Goal: Task Accomplishment & Management: Manage account settings

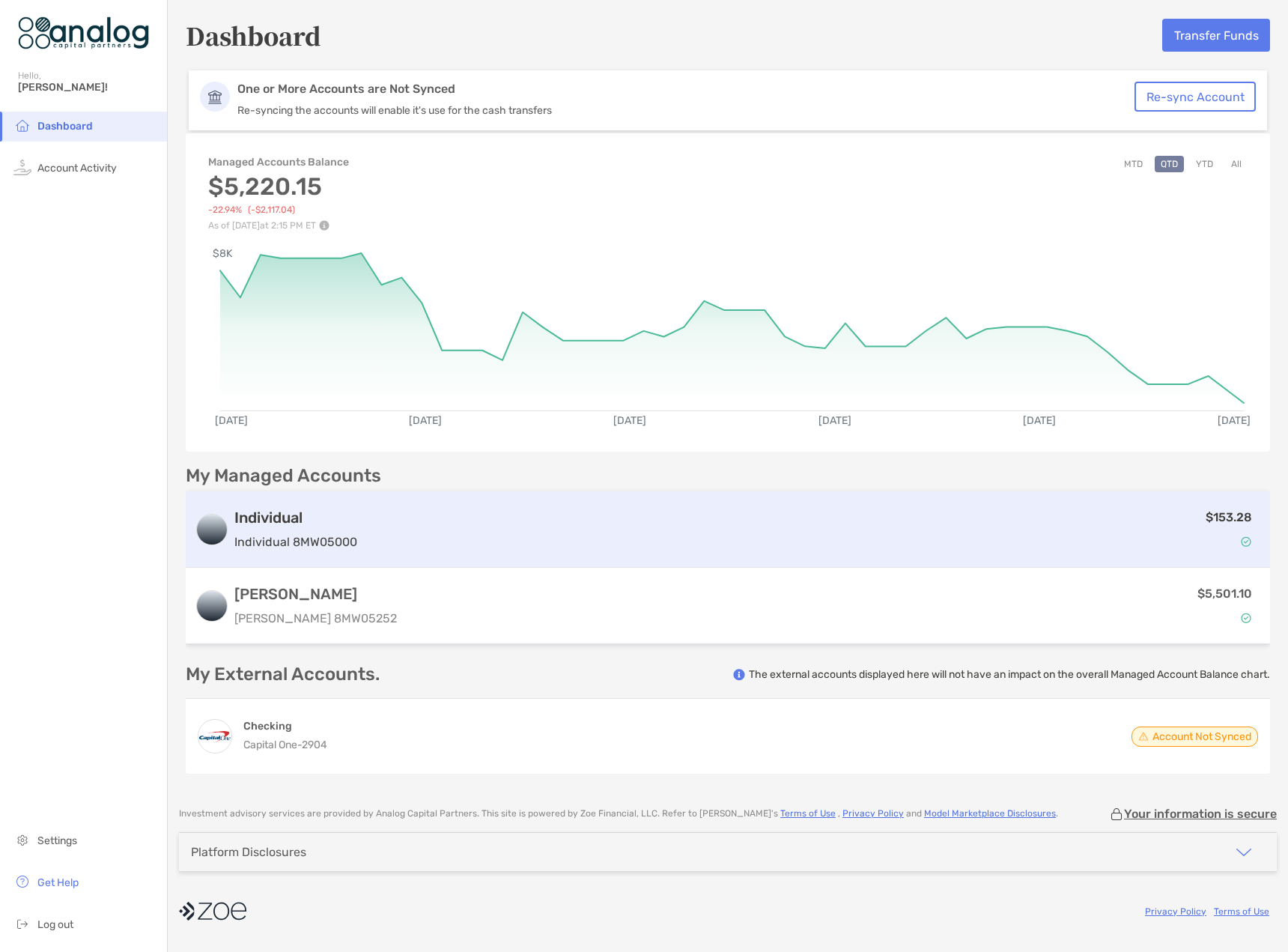
click at [496, 522] on div "$153.28" at bounding box center [812, 529] width 897 height 44
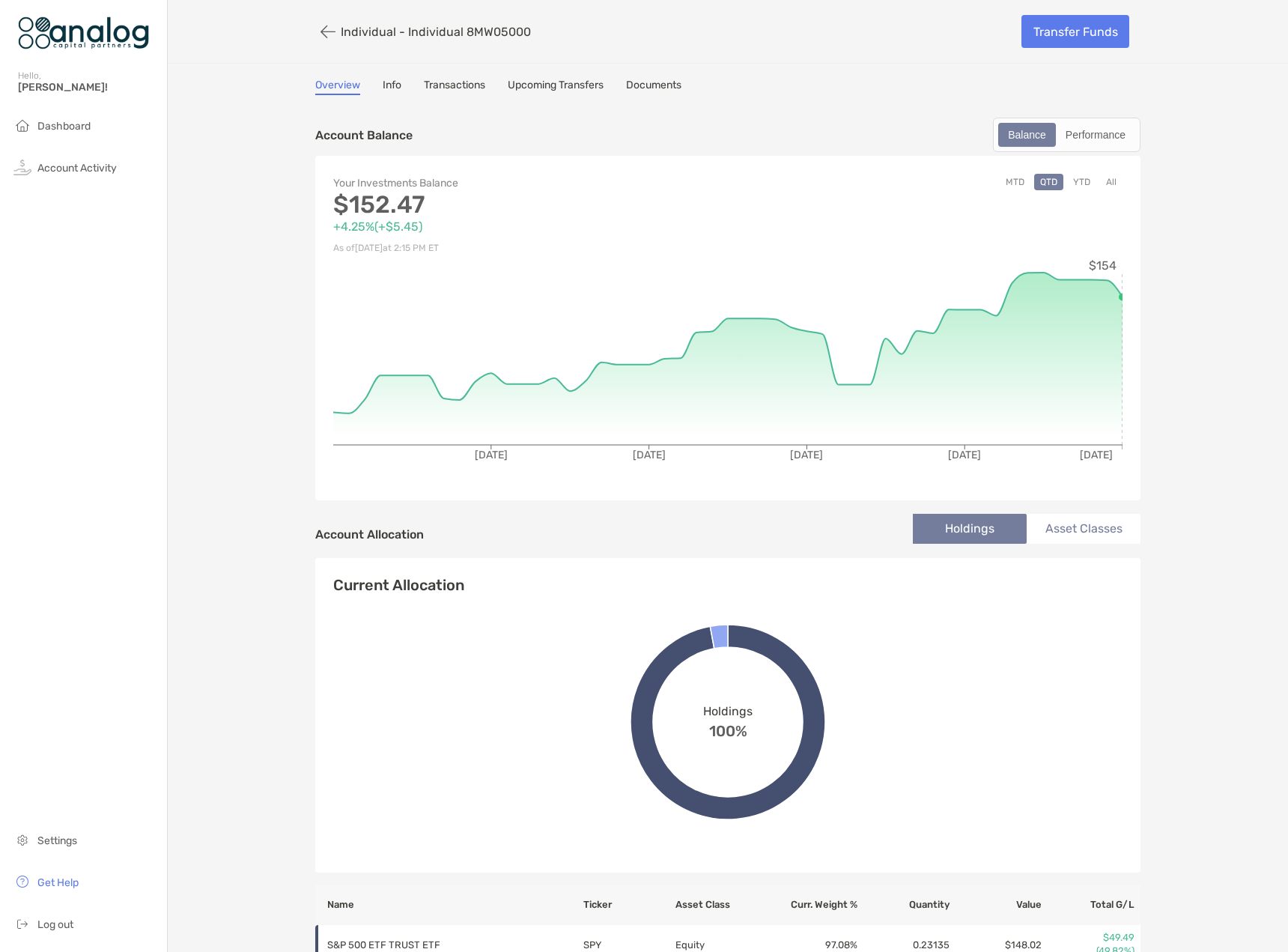
click at [645, 84] on link "Documents" at bounding box center [653, 87] width 55 height 17
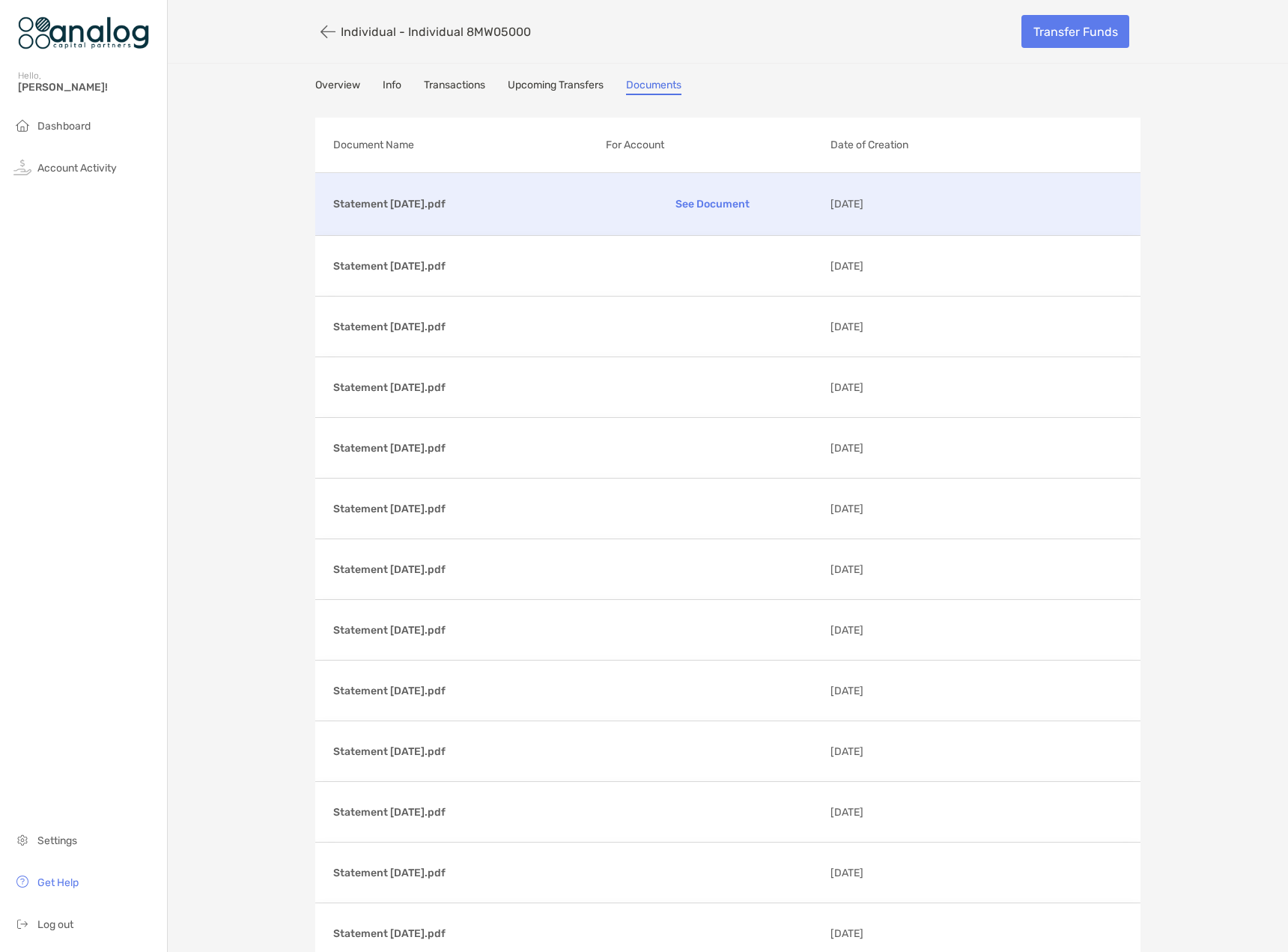
click at [689, 200] on p "See Document" at bounding box center [713, 204] width 213 height 26
click at [324, 32] on button "button" at bounding box center [328, 32] width 26 height 28
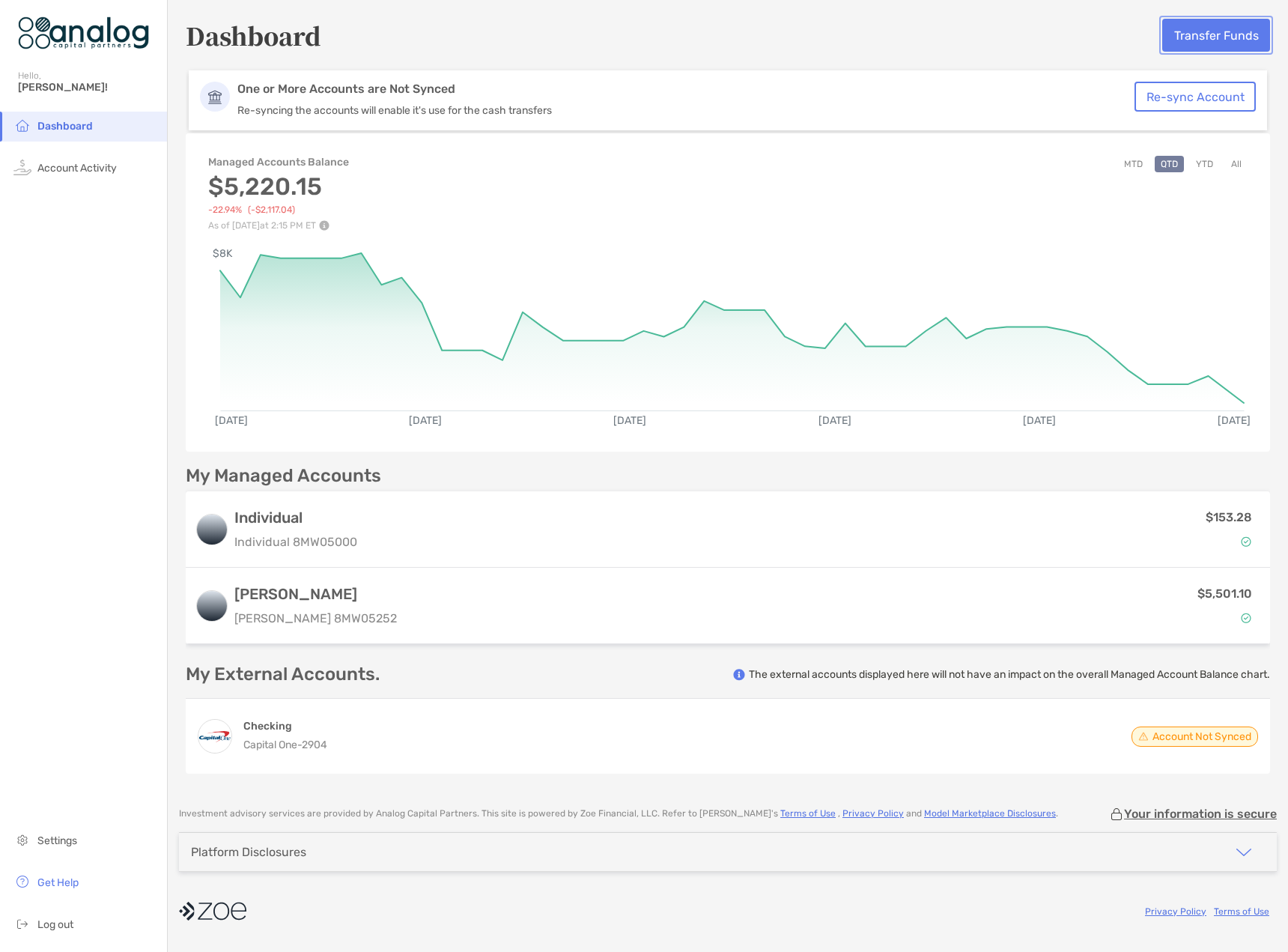
click at [1204, 42] on button "Transfer Funds" at bounding box center [1215, 36] width 108 height 33
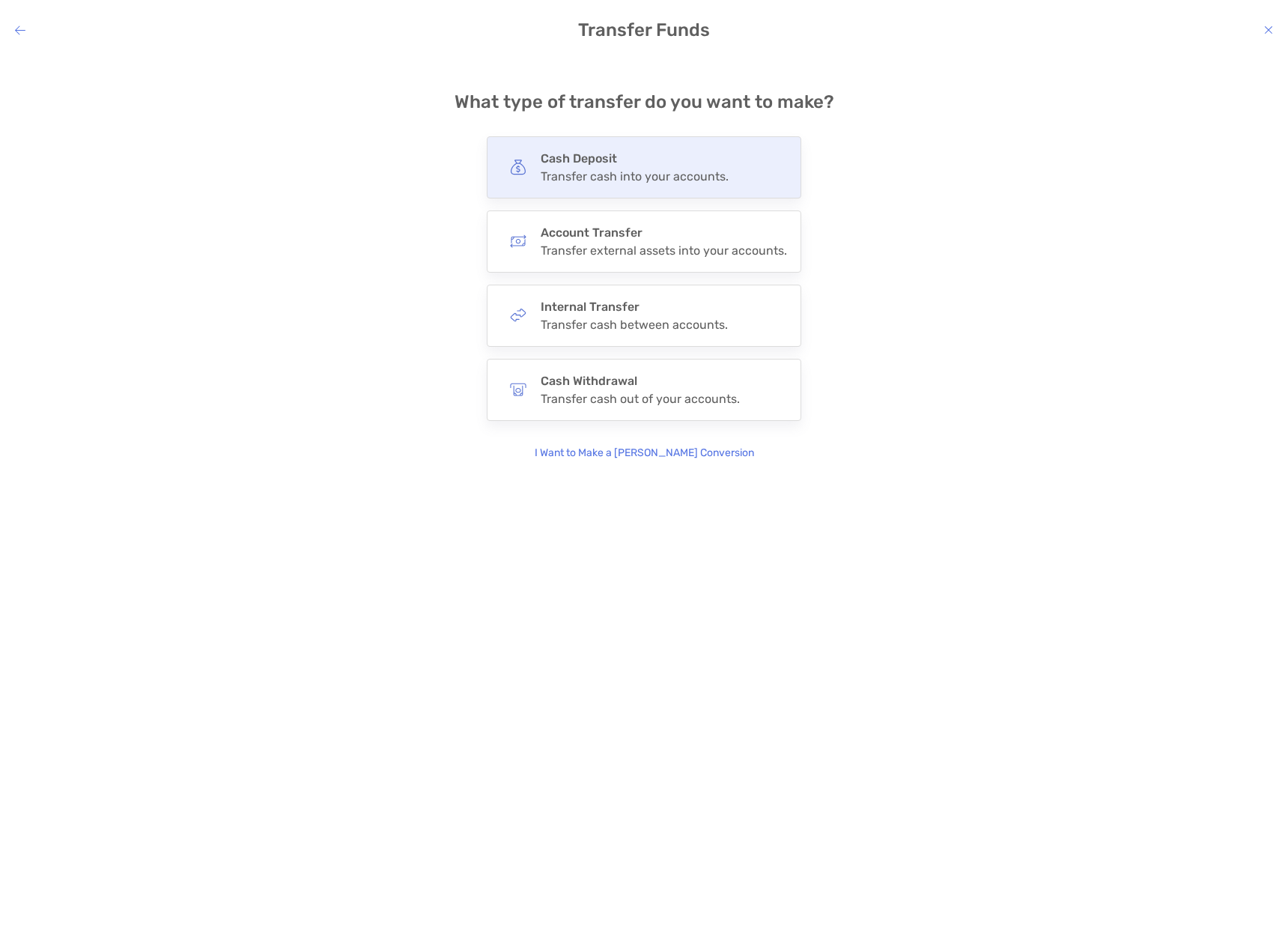
click at [611, 154] on h4 "Cash Deposit" at bounding box center [635, 158] width 188 height 14
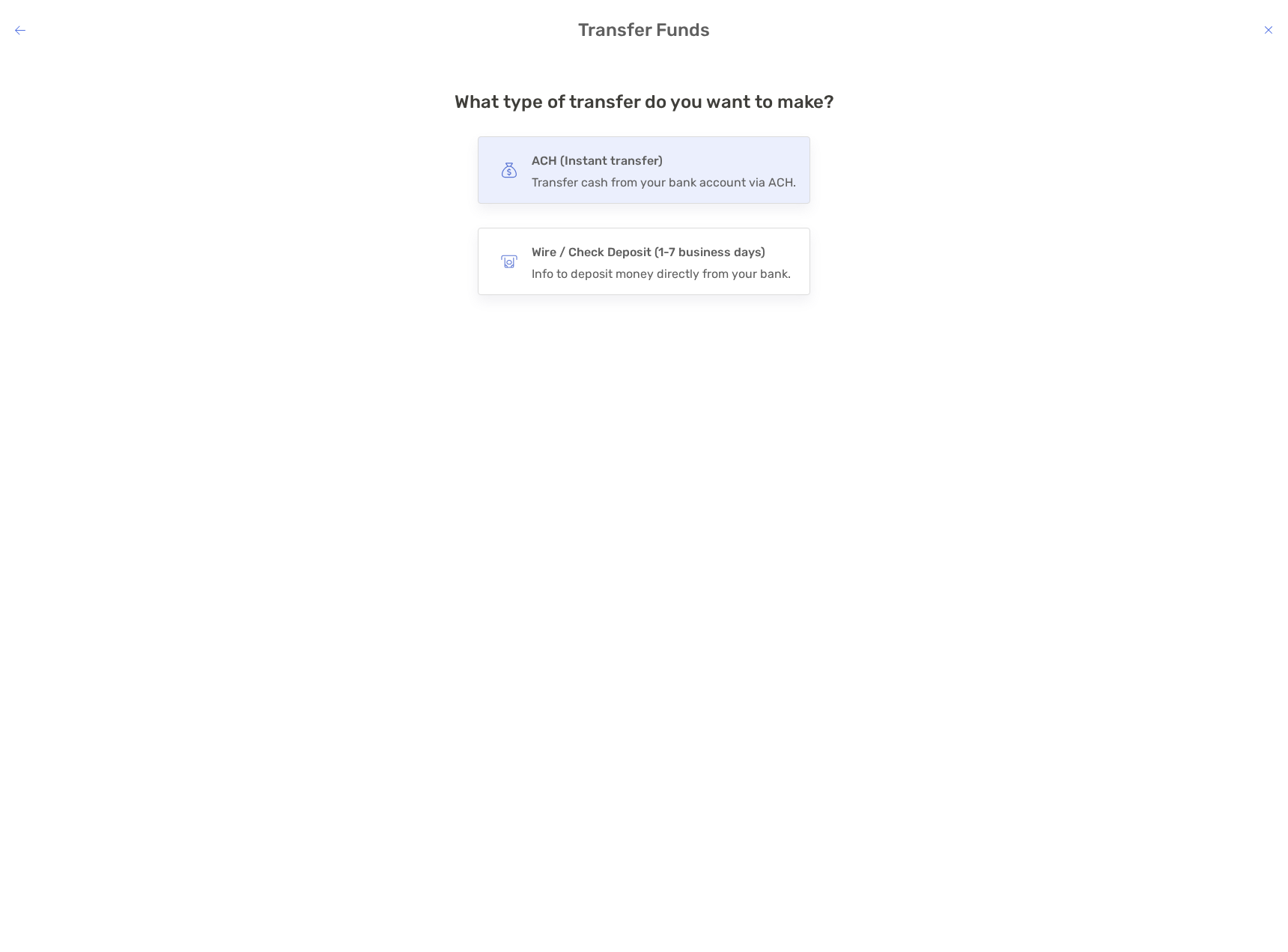
click at [595, 178] on div "Transfer cash from your bank account via ACH." at bounding box center [664, 182] width 264 height 14
click at [0, 0] on input "***" at bounding box center [0, 0] width 0 height 0
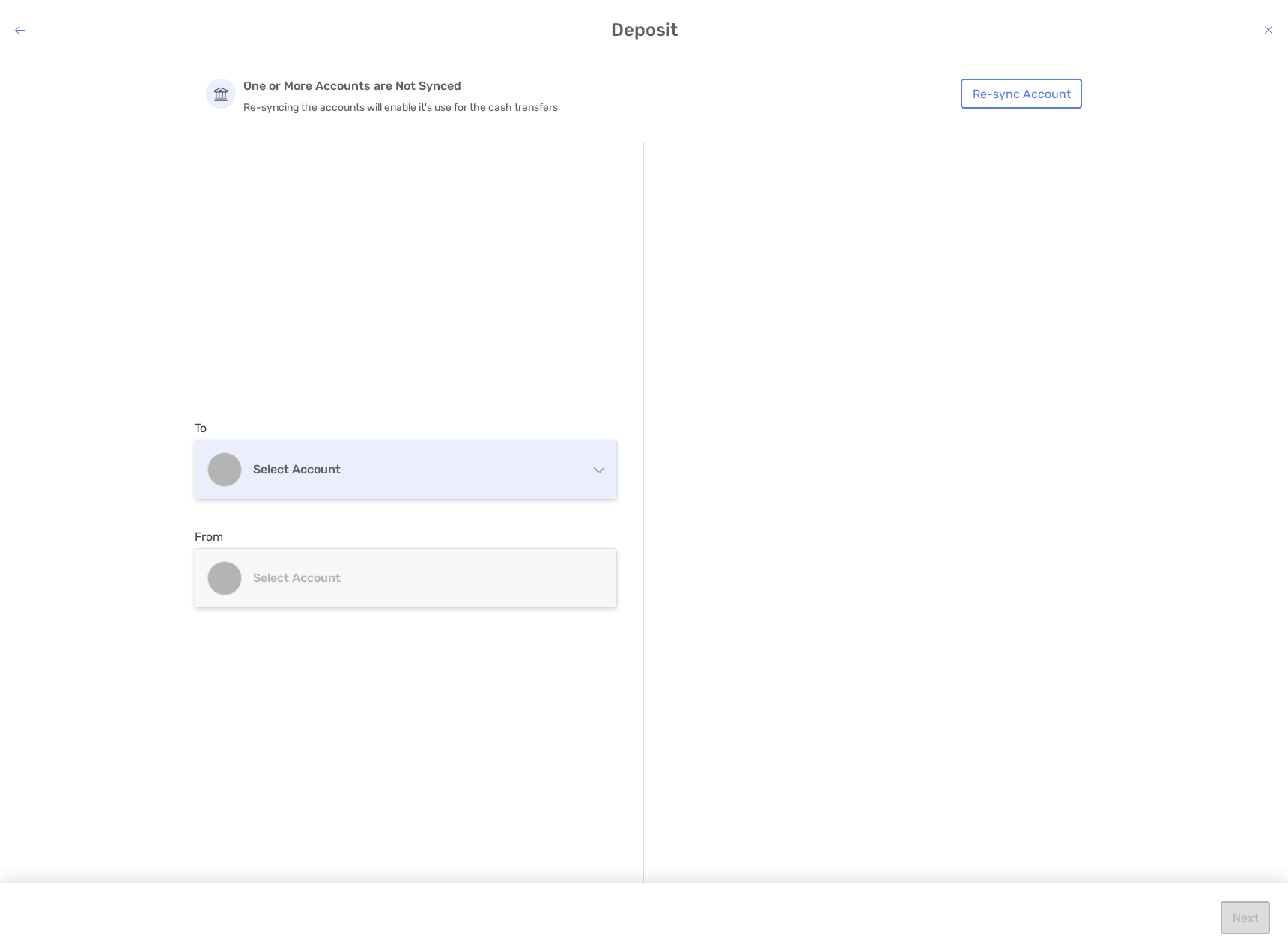
click at [443, 462] on div "Select account" at bounding box center [406, 469] width 421 height 59
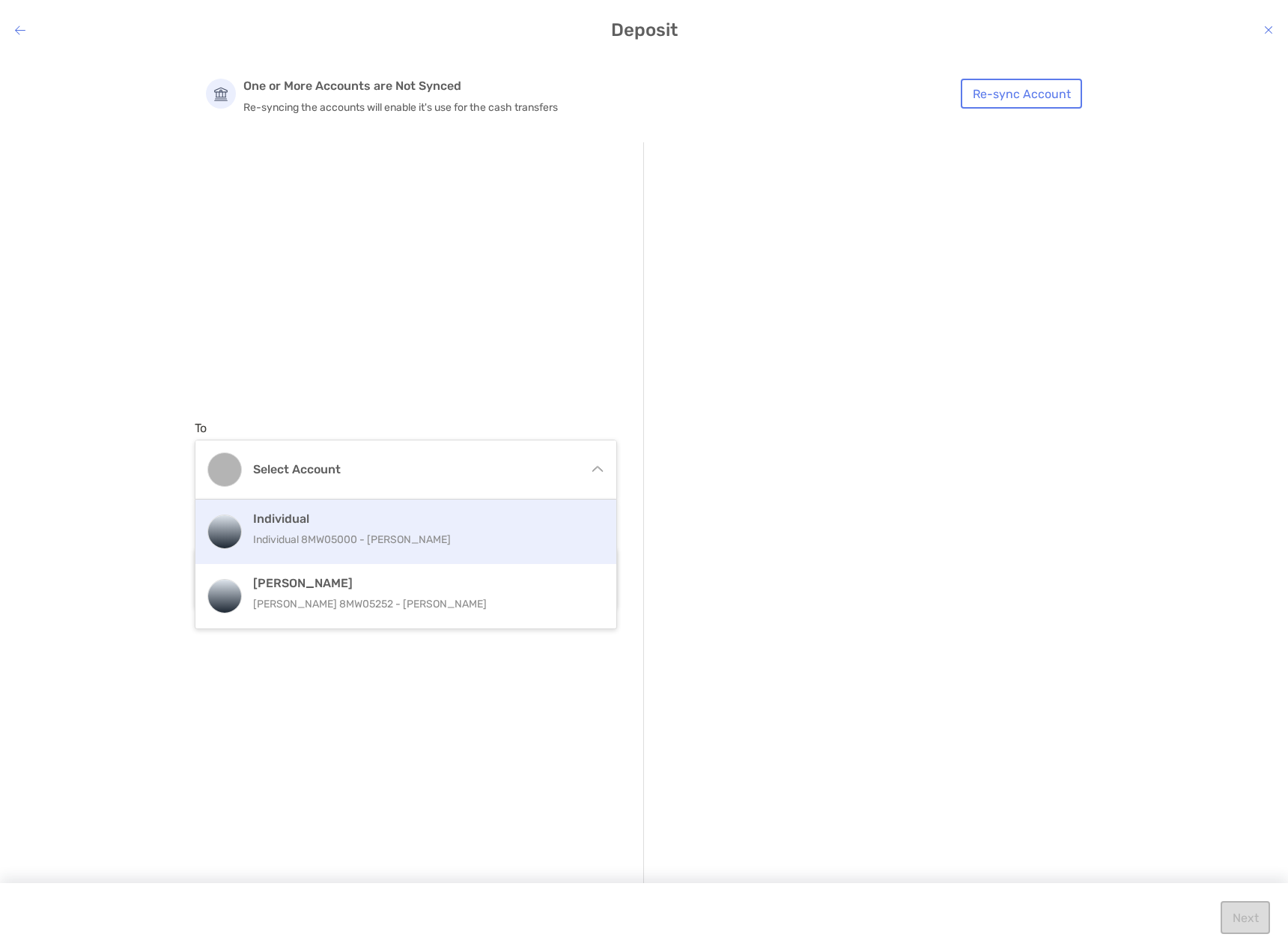
click at [382, 534] on p "Individual 8MW05000 - Billy Desai" at bounding box center [421, 539] width 338 height 19
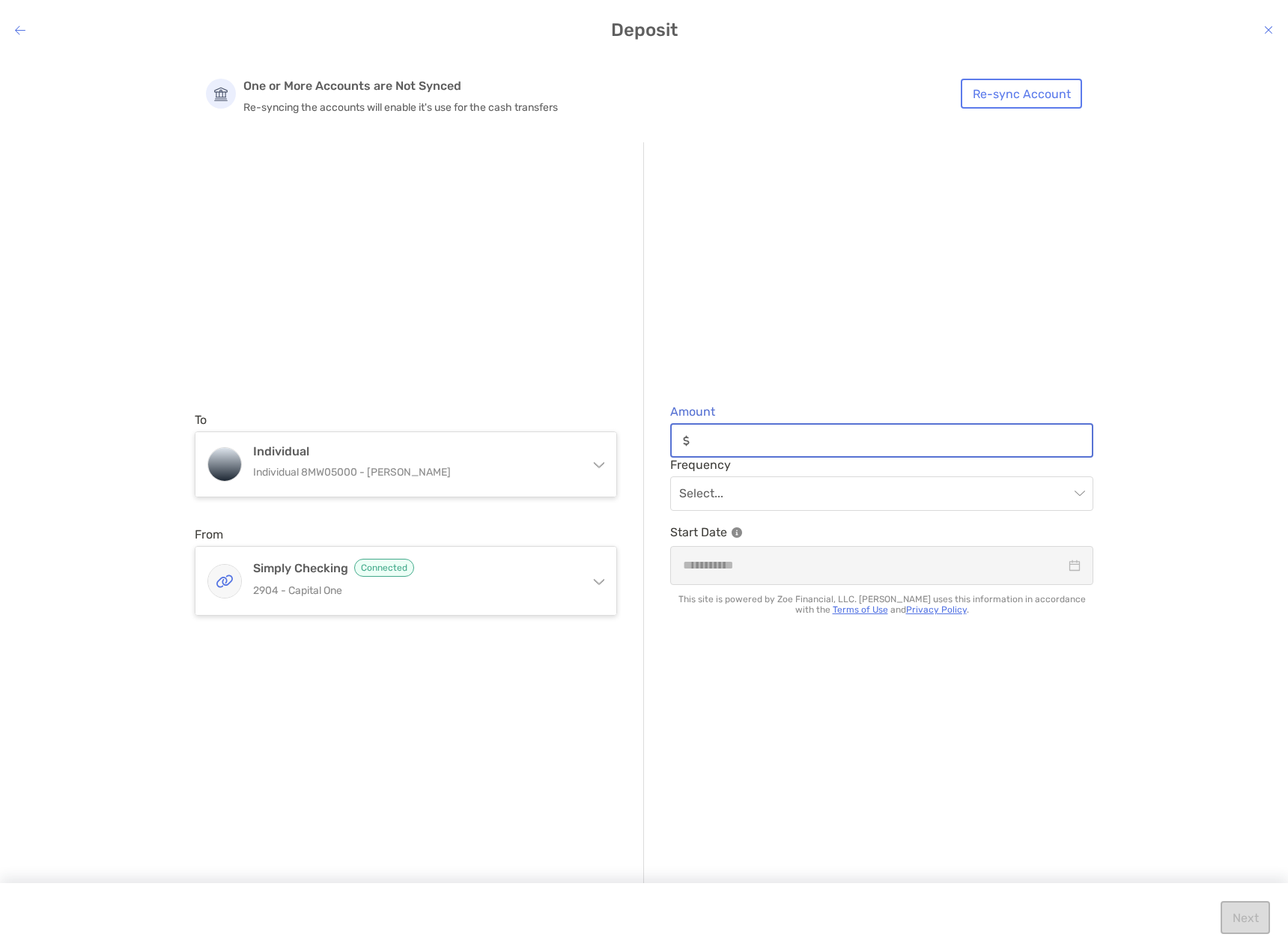
click at [778, 441] on input "Amount" at bounding box center [893, 440] width 396 height 12
type input "******"
click at [724, 492] on input "modal" at bounding box center [874, 494] width 390 height 33
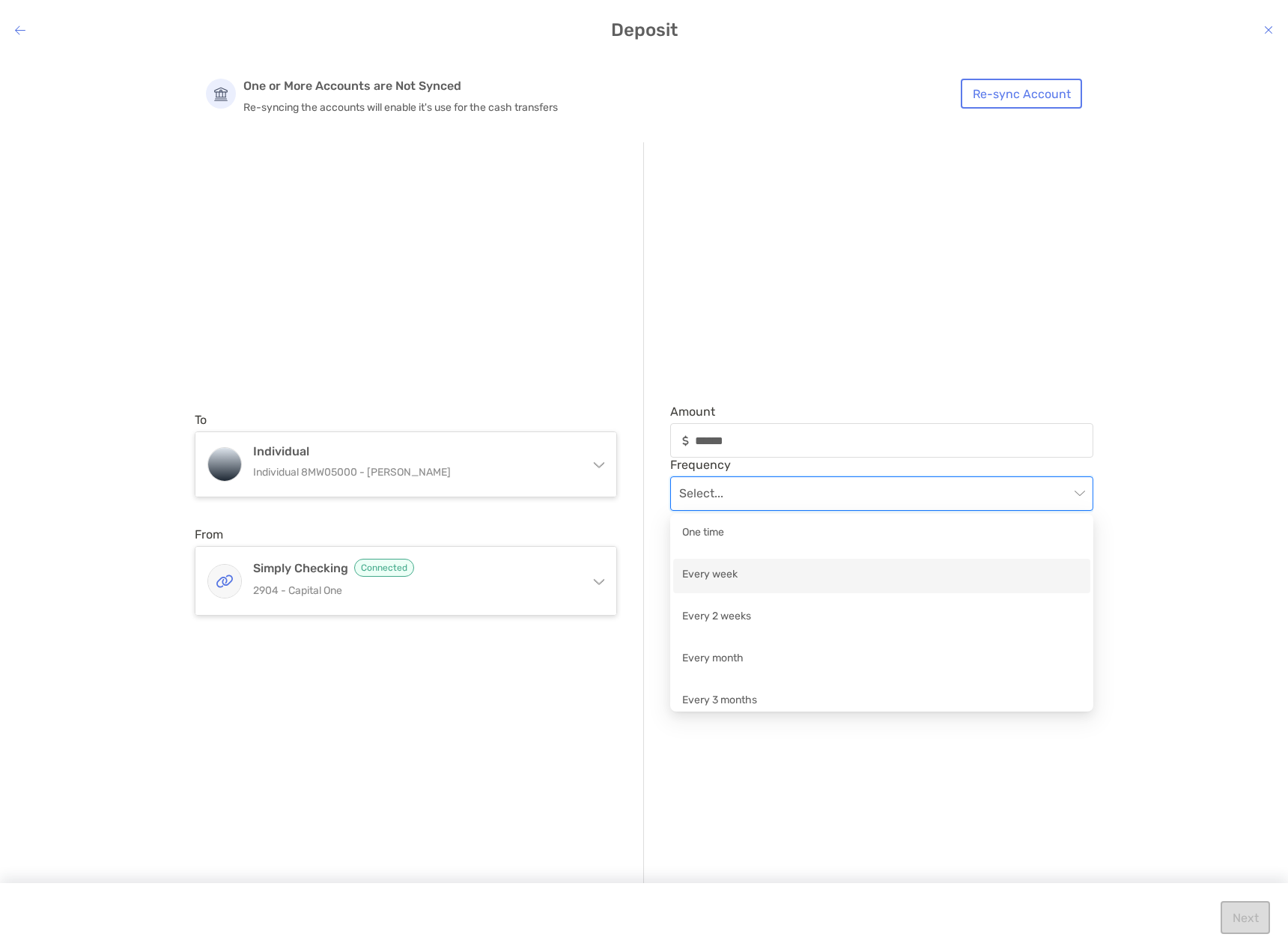
click at [708, 582] on div "Every week" at bounding box center [881, 575] width 399 height 19
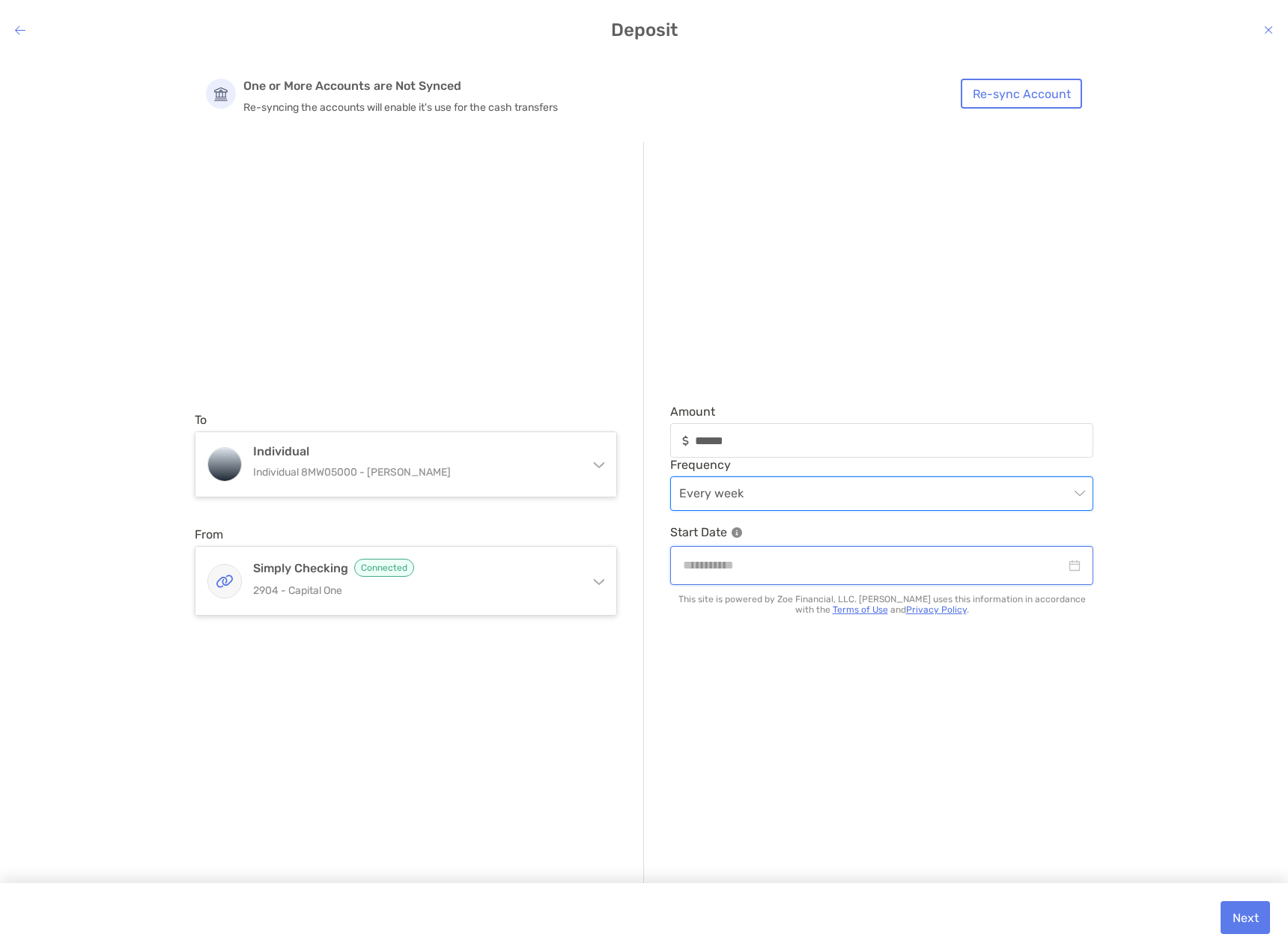
click at [747, 566] on input "modal" at bounding box center [874, 565] width 382 height 19
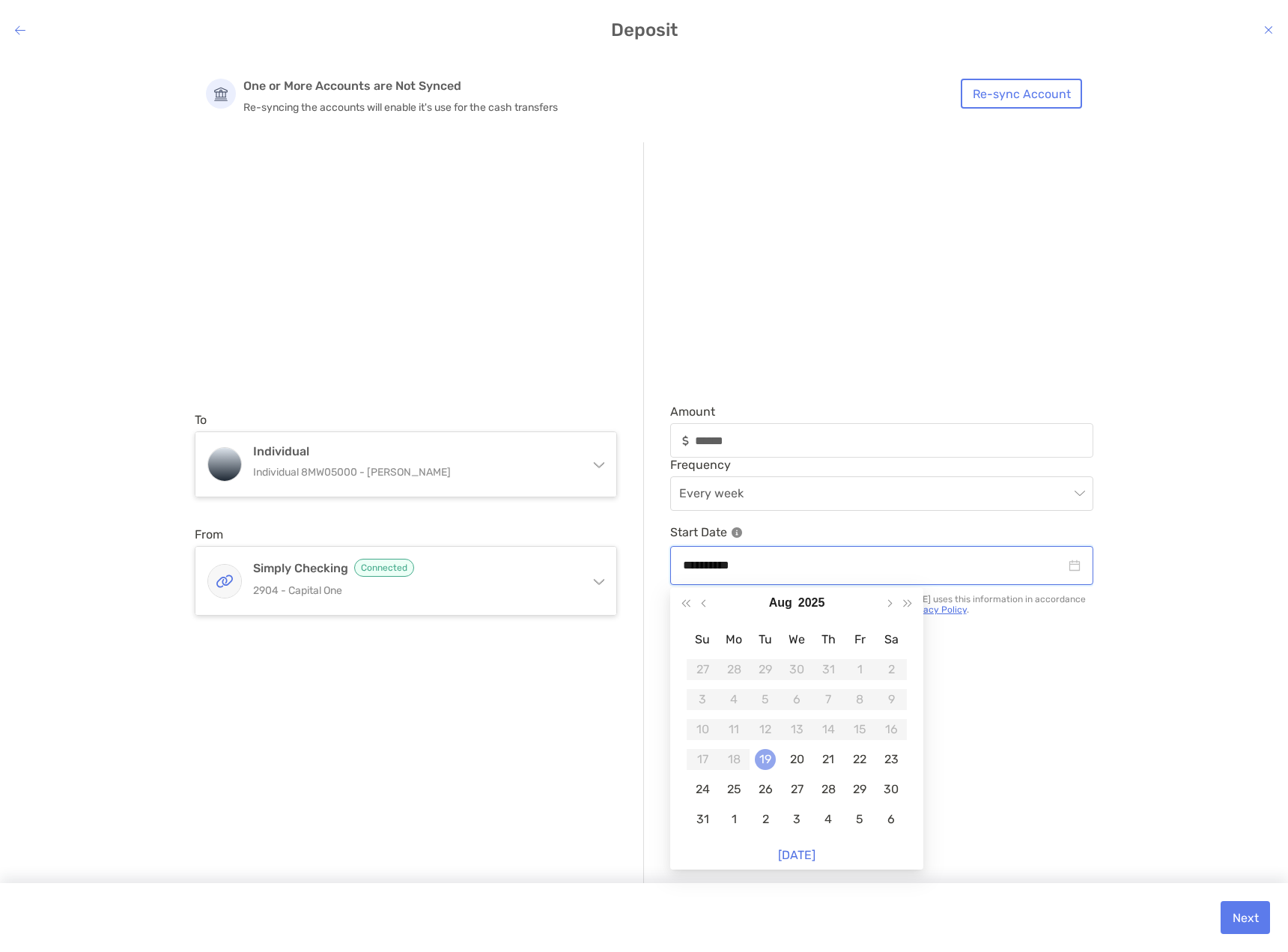
type input "**********"
click at [766, 746] on td "19" at bounding box center [765, 759] width 31 height 30
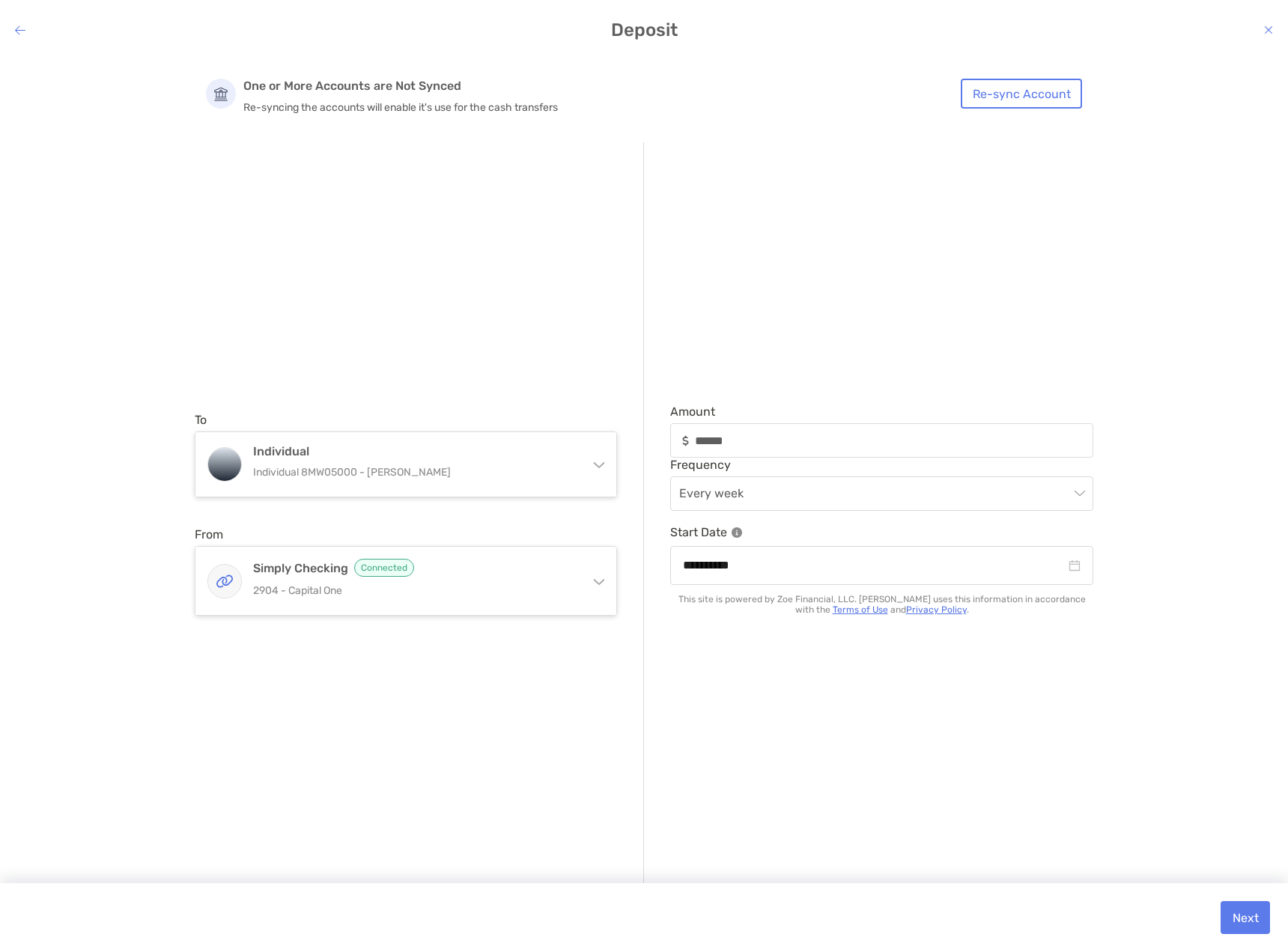
click at [1267, 34] on icon "modal" at bounding box center [1268, 30] width 9 height 12
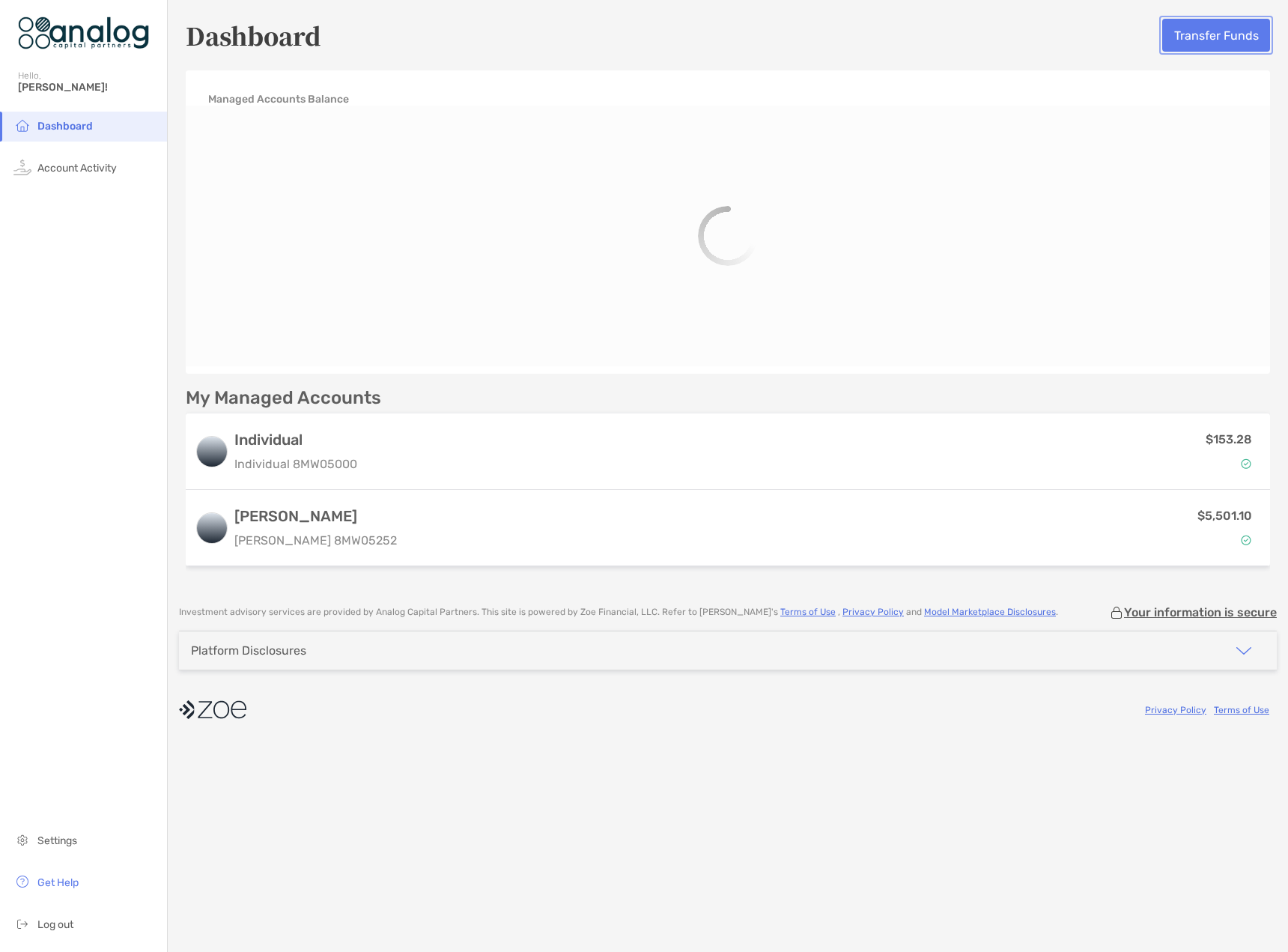
click at [1199, 44] on button "Transfer Funds" at bounding box center [1215, 36] width 108 height 33
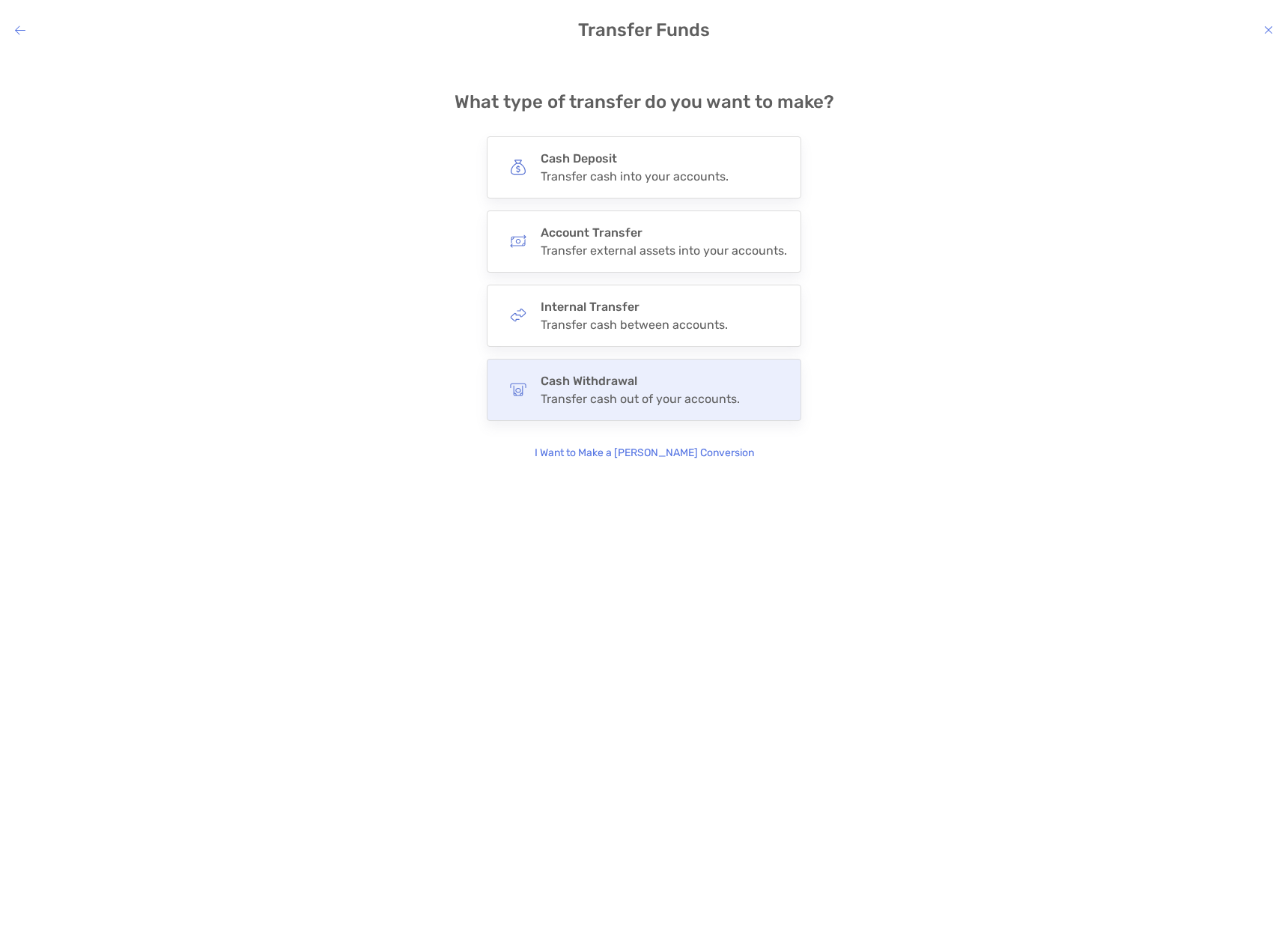
click at [627, 390] on div "Cash Withdrawal Transfer cash out of your accounts." at bounding box center [640, 389] width 199 height 32
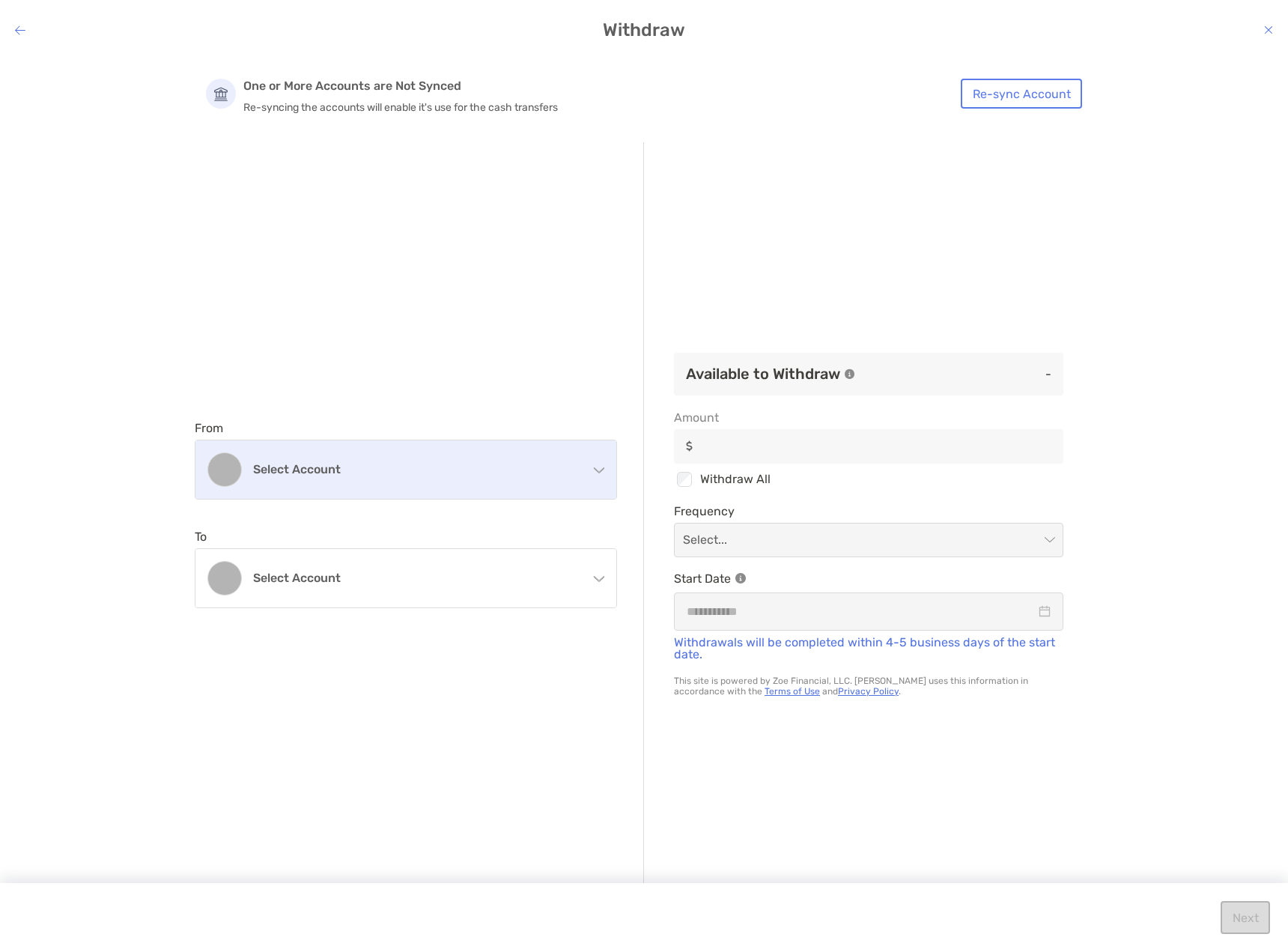
click at [444, 463] on h4 "Select account" at bounding box center [414, 468] width 324 height 14
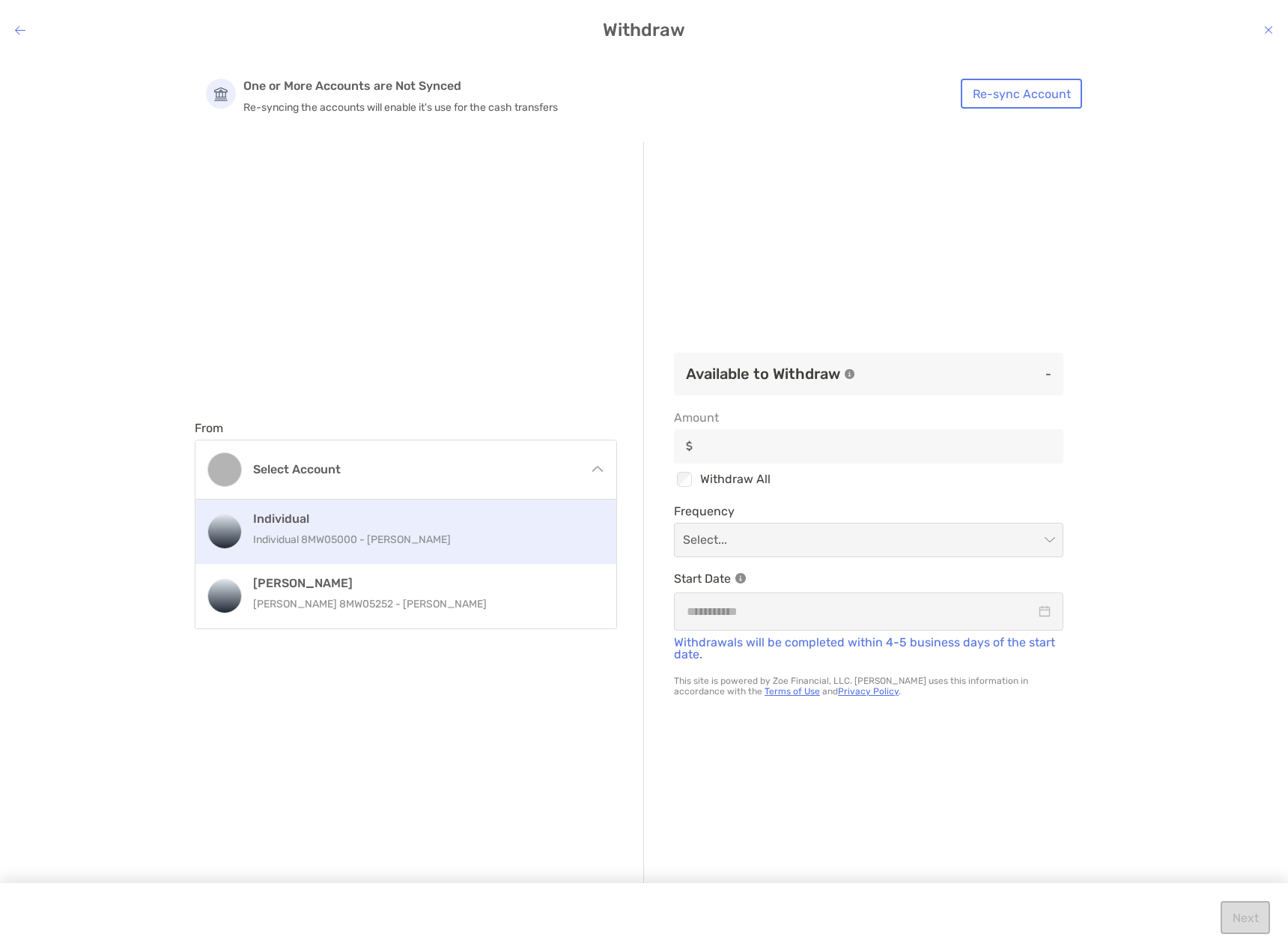
click at [398, 530] on p "Individual 8MW05000 - Billy Desai" at bounding box center [421, 539] width 338 height 19
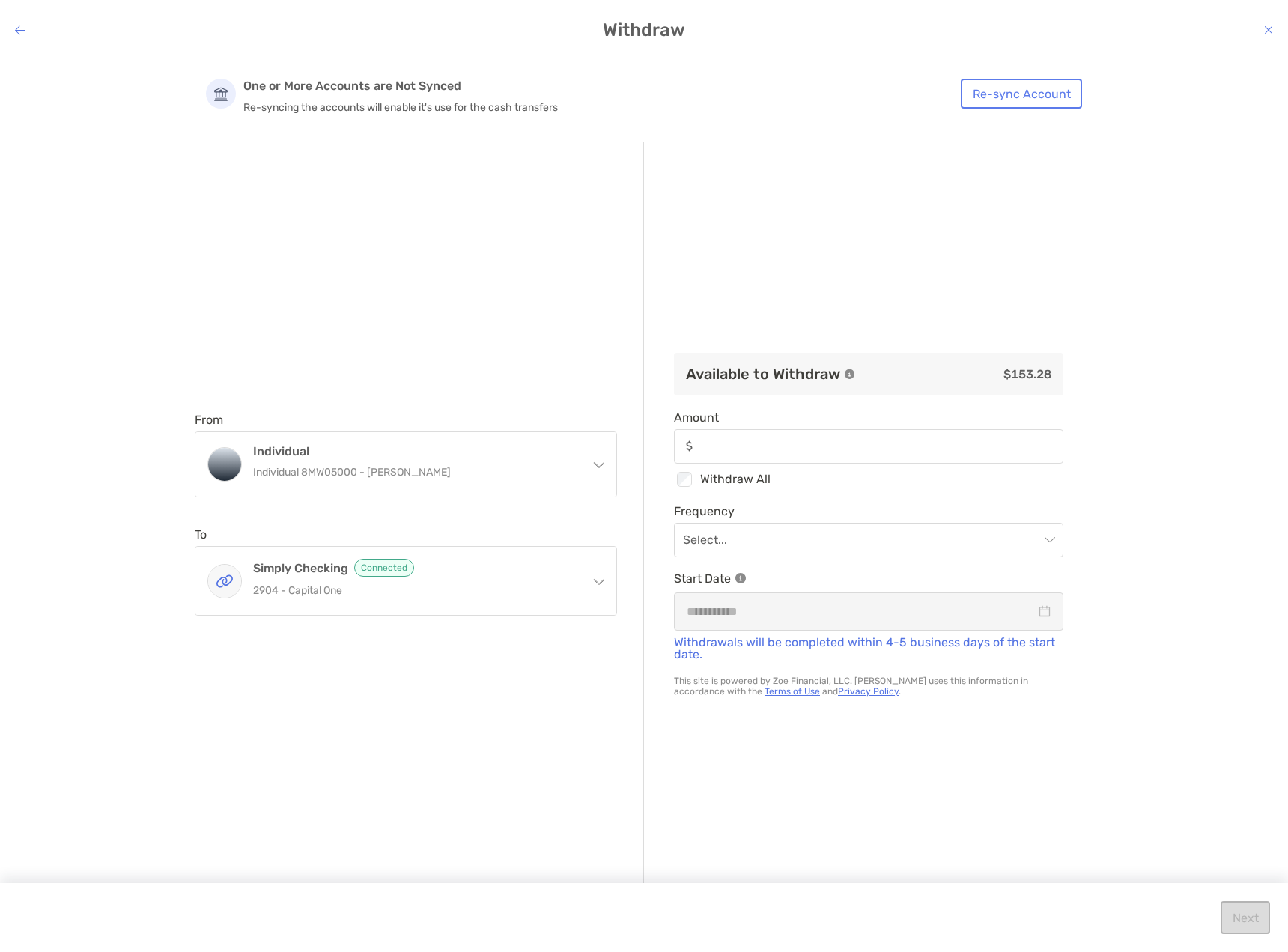
click at [760, 438] on div "modal" at bounding box center [869, 447] width 390 height 35
click at [760, 439] on input "Amount" at bounding box center [880, 445] width 362 height 12
click at [724, 541] on input "modal" at bounding box center [861, 540] width 357 height 33
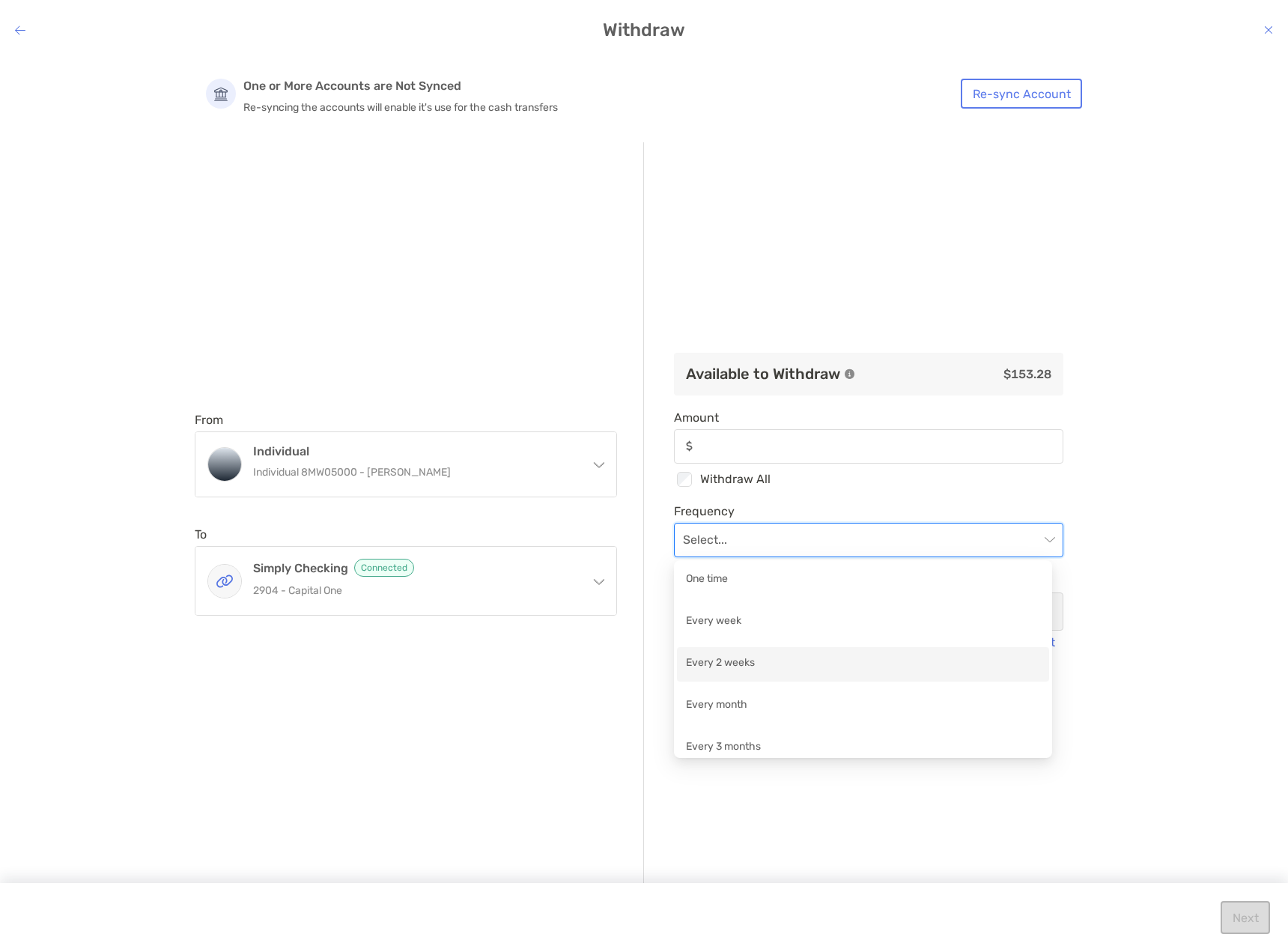
click at [712, 658] on div "Every 2 weeks" at bounding box center [863, 664] width 354 height 19
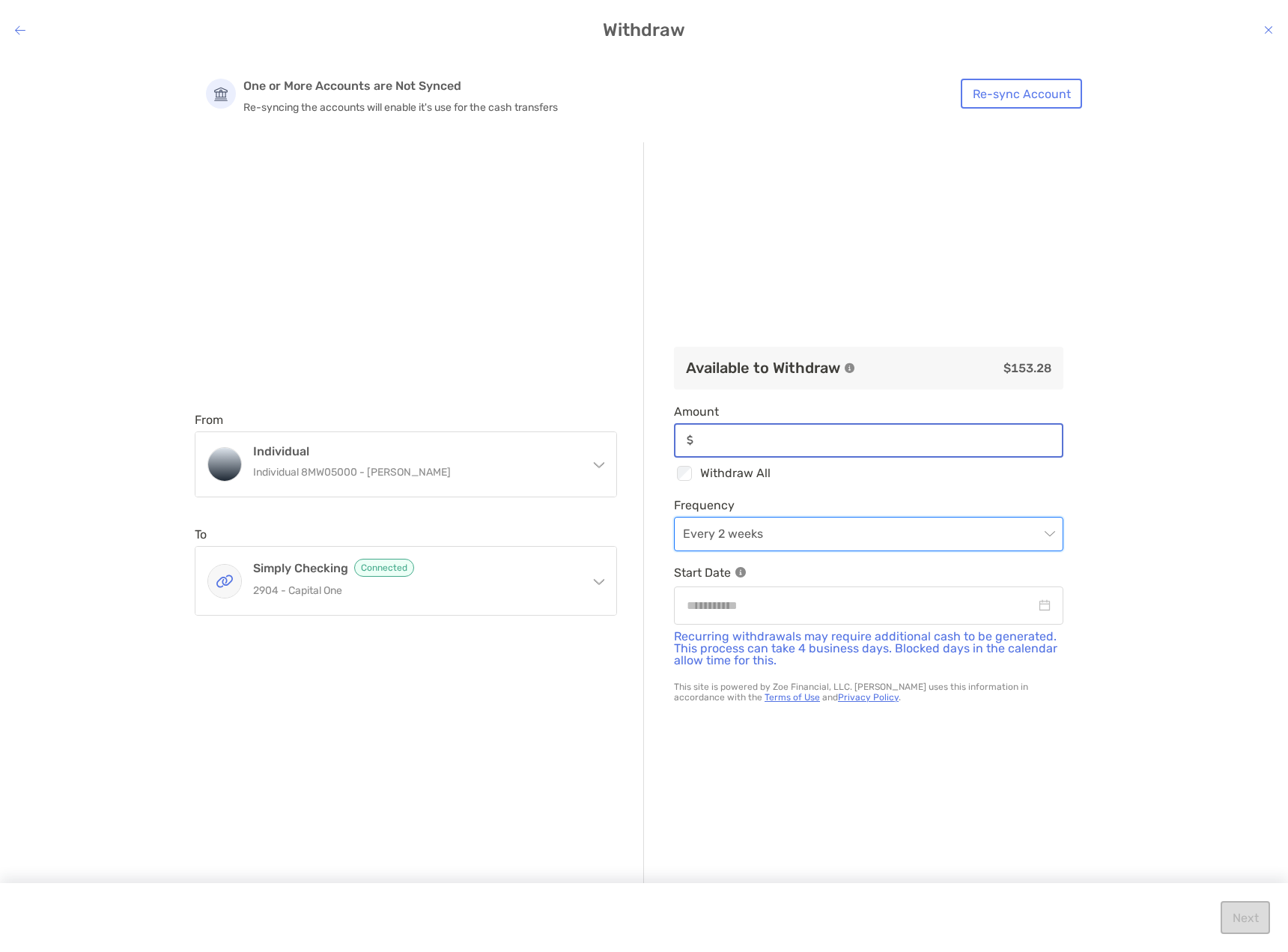
click at [793, 443] on input "Amount" at bounding box center [880, 439] width 362 height 12
click at [1267, 34] on icon "modal" at bounding box center [1268, 30] width 9 height 12
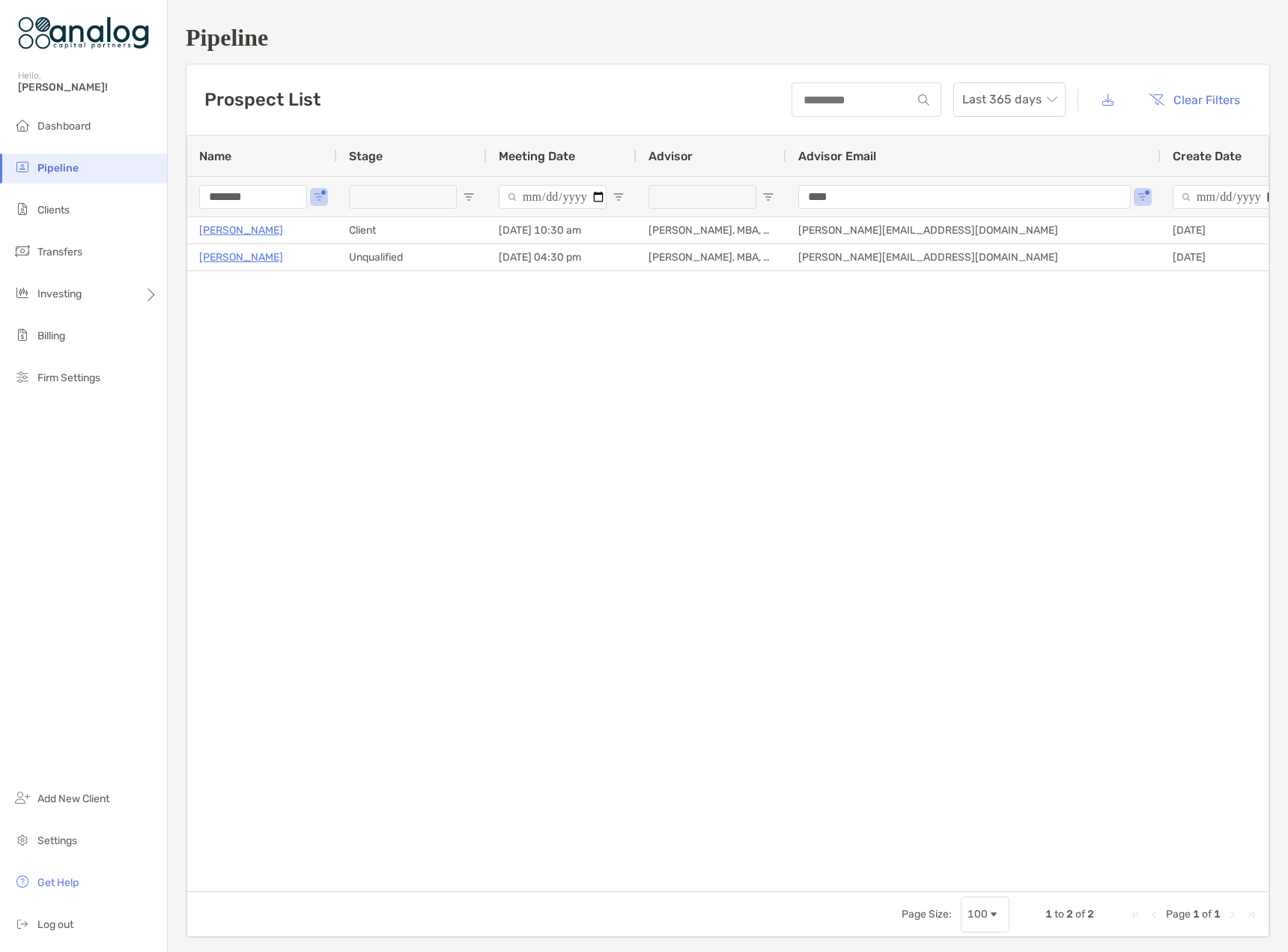
click at [241, 197] on input "*******" at bounding box center [253, 197] width 108 height 24
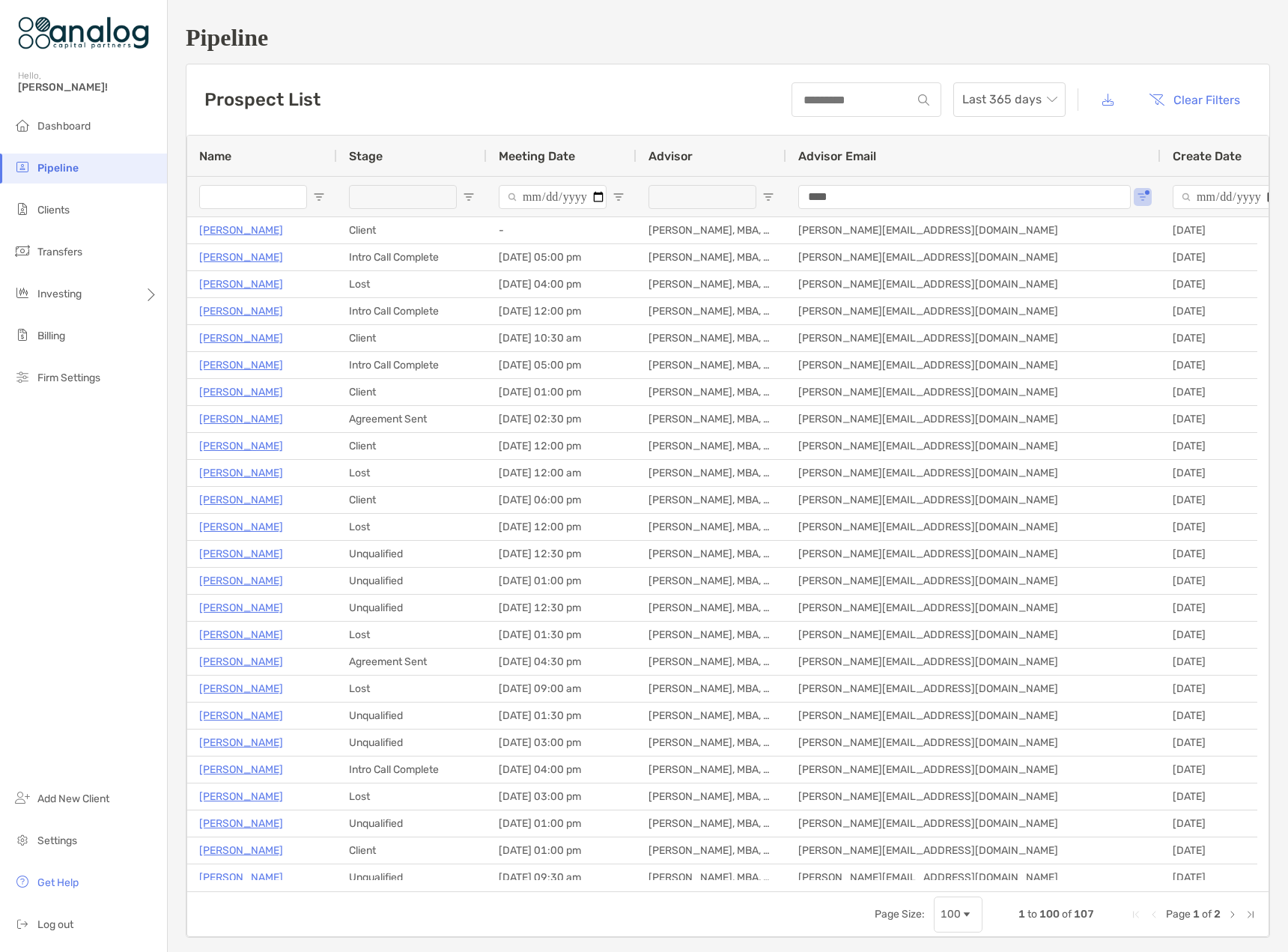
click at [466, 196] on span "Open Filter Menu" at bounding box center [468, 197] width 12 height 12
click at [105, 419] on div "Dashboard Pipeline Clients Transfers Investing Billing Firm Settings Add New Cl…" at bounding box center [83, 531] width 167 height 840
click at [476, 192] on div "**********" at bounding box center [411, 196] width 149 height 40
click at [470, 191] on button "Open Filter Menu" at bounding box center [468, 197] width 12 height 12
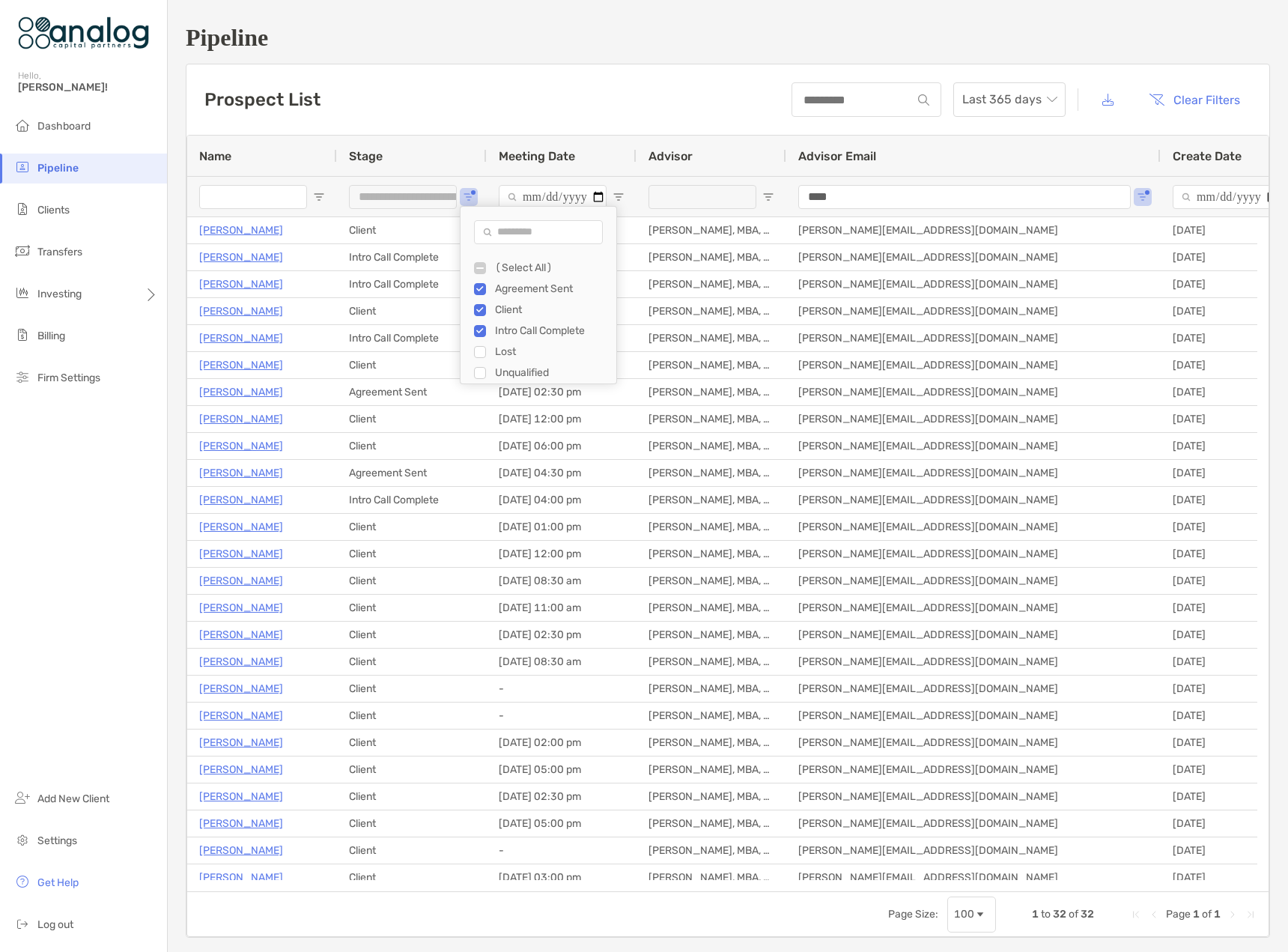
type input "**********"
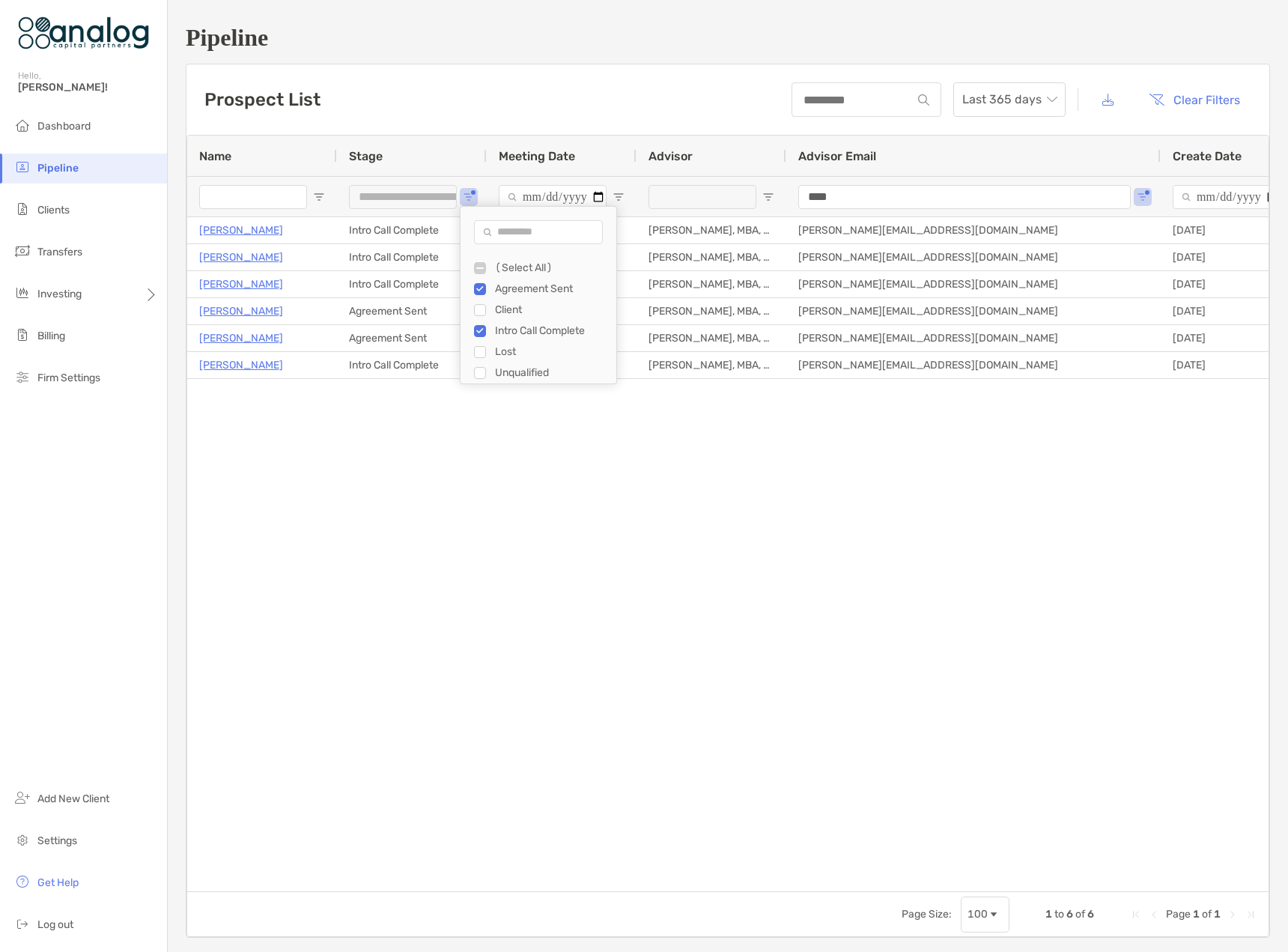
click at [427, 477] on div "Jordan Keith Intro Call Complete 08/25/2025 - 05:00 pm Billy Desai, MBA, CFA bi…" at bounding box center [727, 548] width 1081 height 663
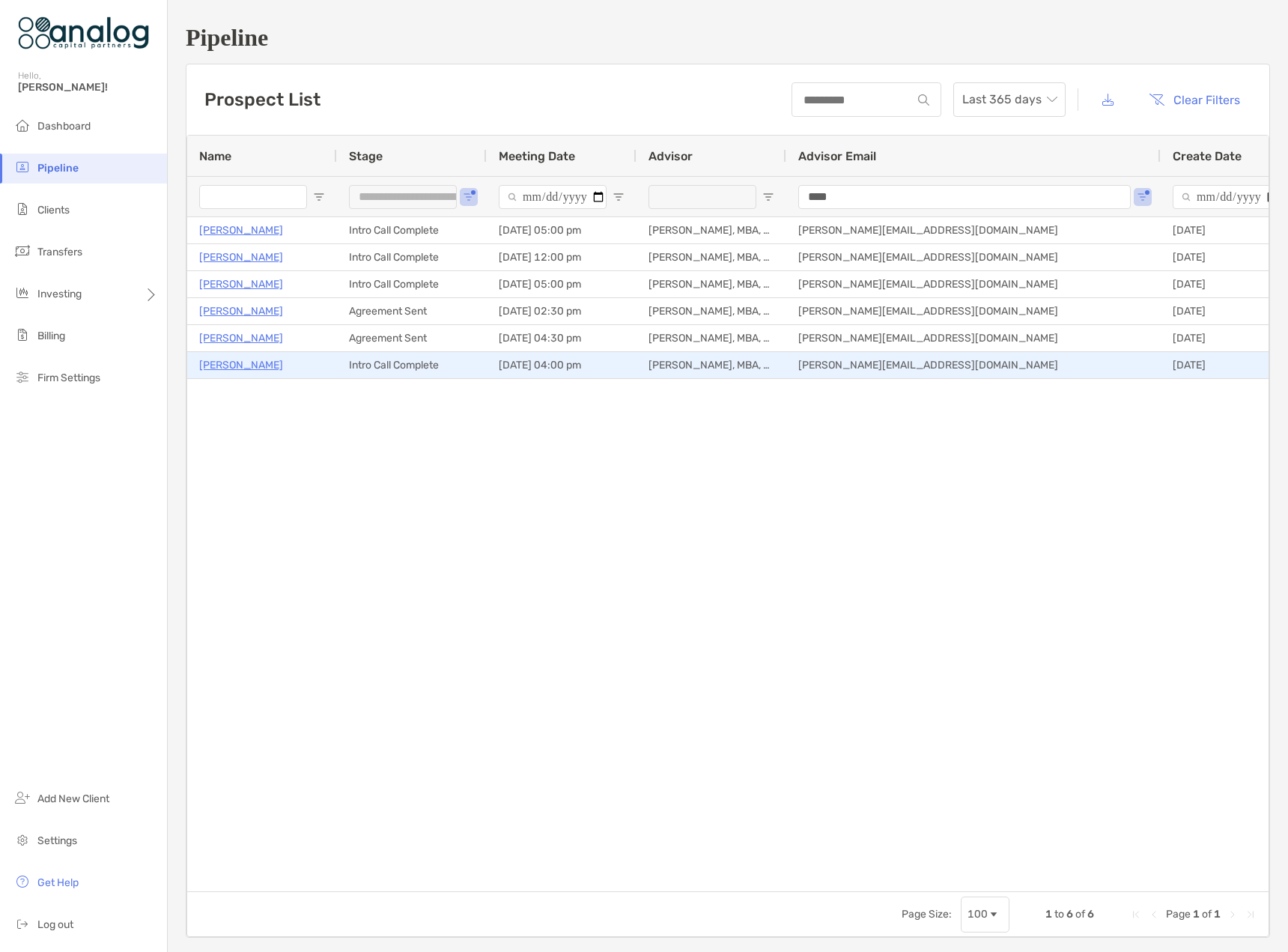
click at [252, 366] on p "Fatima Shakra" at bounding box center [241, 365] width 84 height 19
click at [253, 360] on p "Fatima Shakra" at bounding box center [241, 365] width 84 height 19
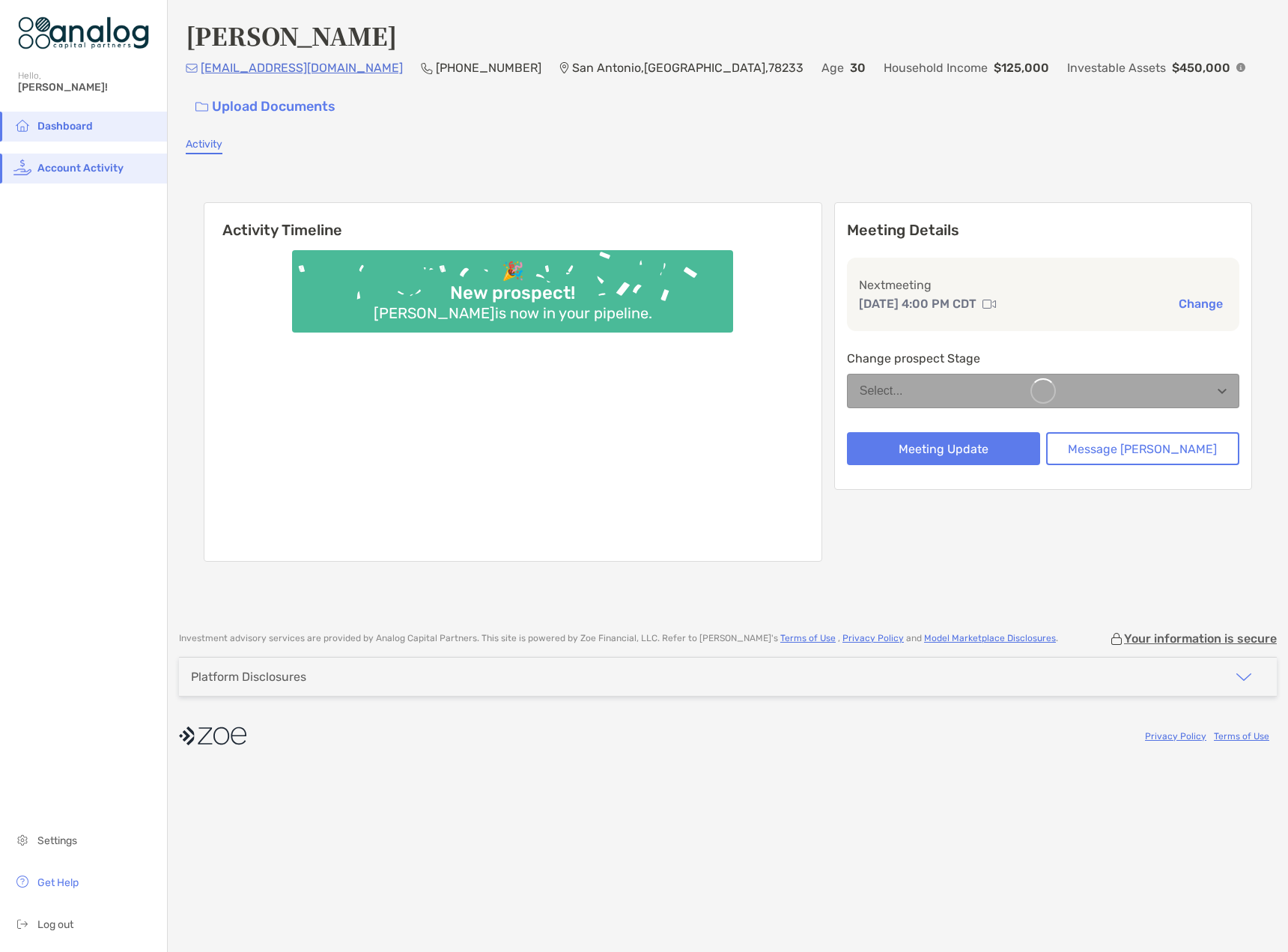
click at [1041, 373] on div at bounding box center [1043, 391] width 392 height 35
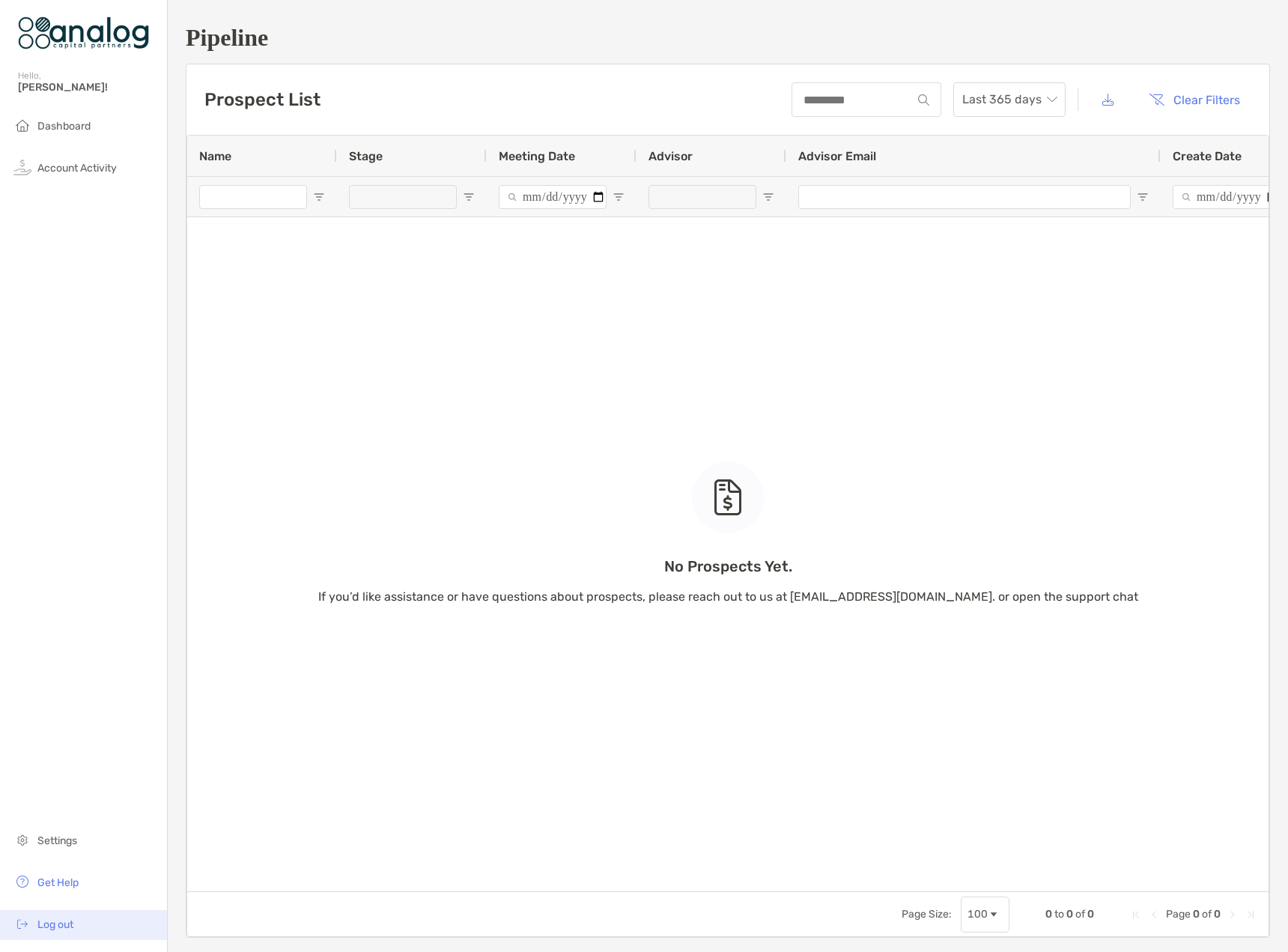
click at [40, 918] on span "Log out" at bounding box center [55, 924] width 36 height 12
